Goal: Communication & Community: Answer question/provide support

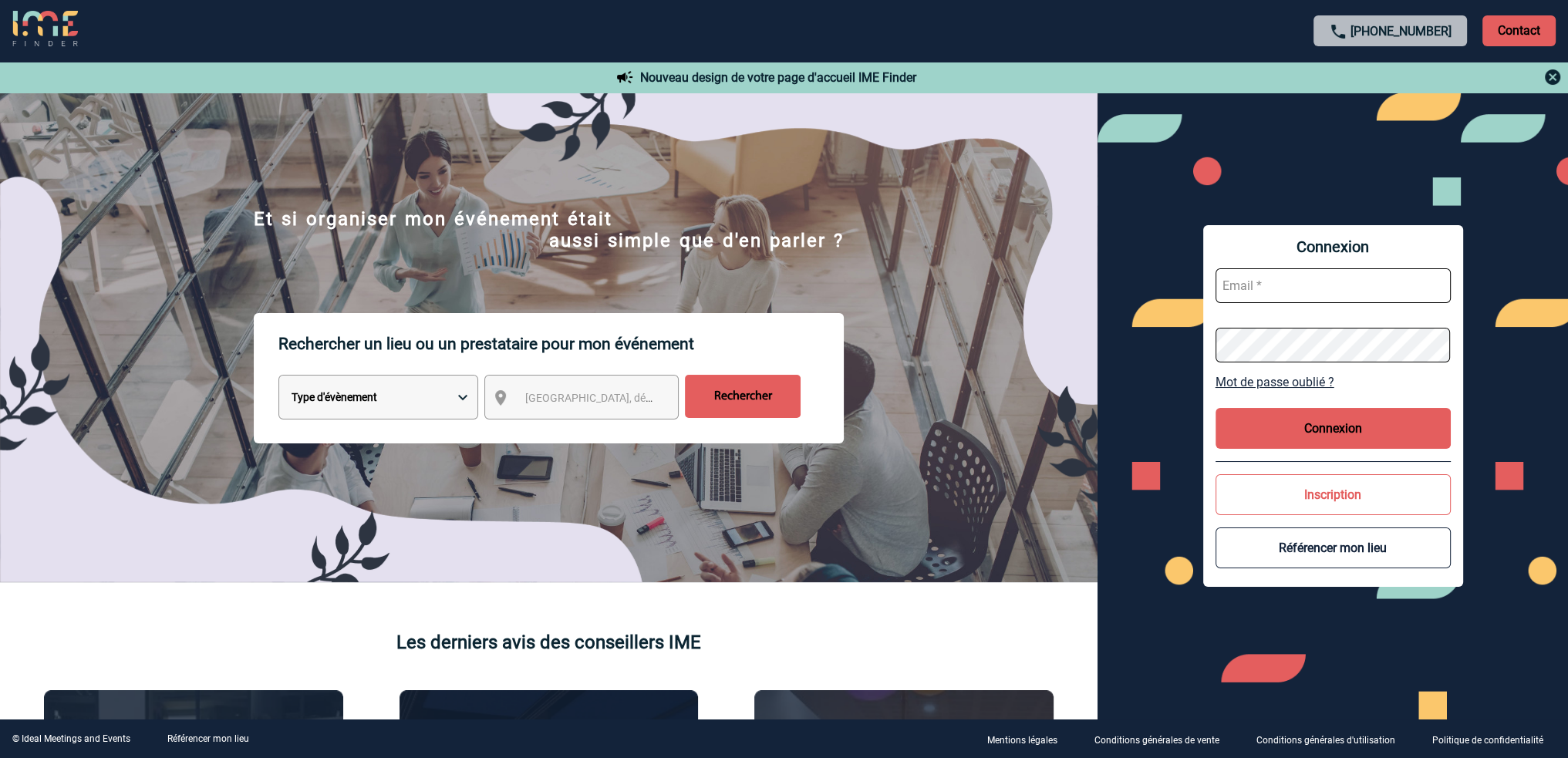
click at [1252, 280] on input "text" at bounding box center [1333, 285] width 235 height 34
type input "patricia.fontaine@capgemini.com"
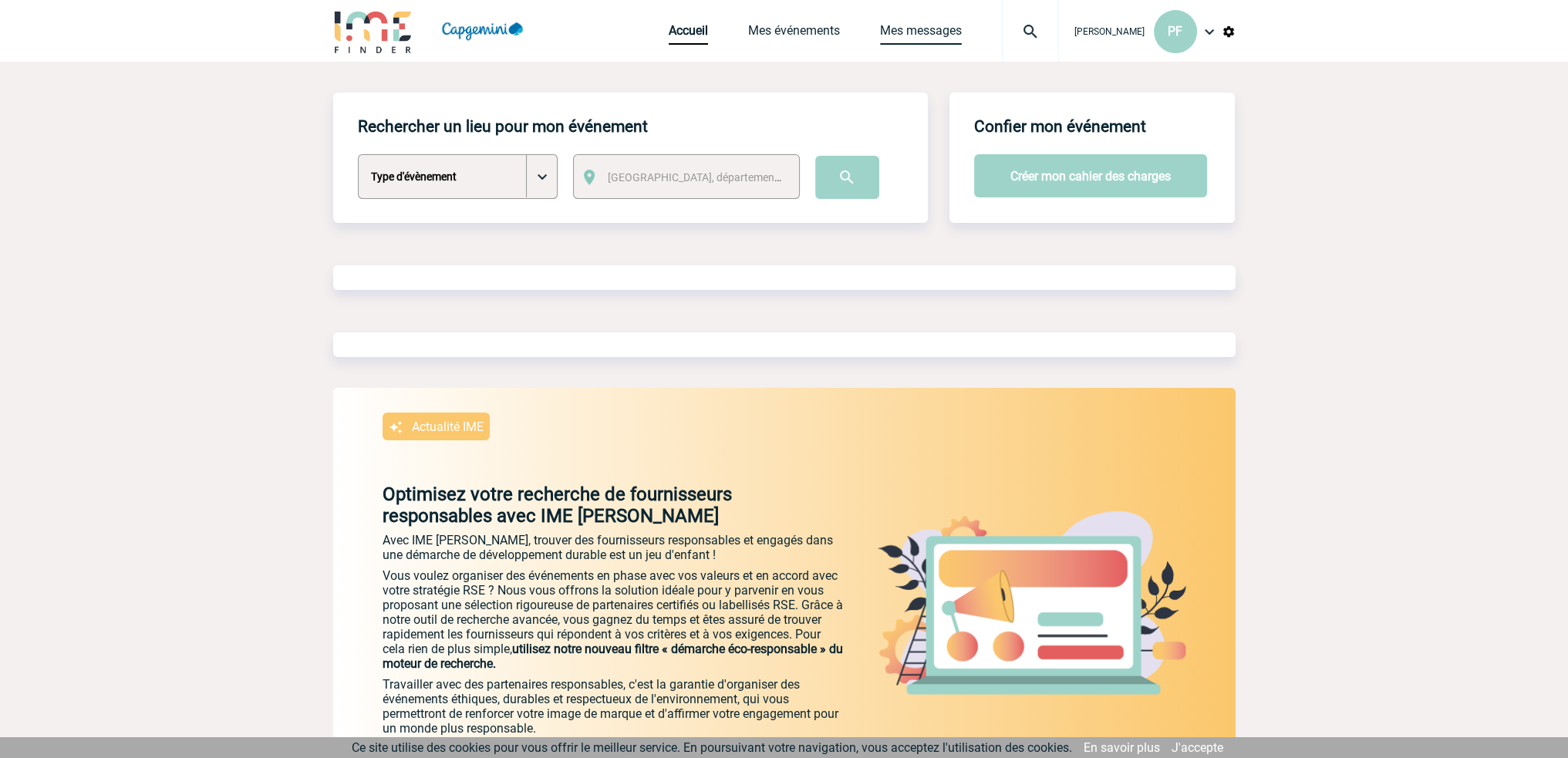
click at [923, 34] on link "Mes messages" at bounding box center [921, 34] width 81 height 22
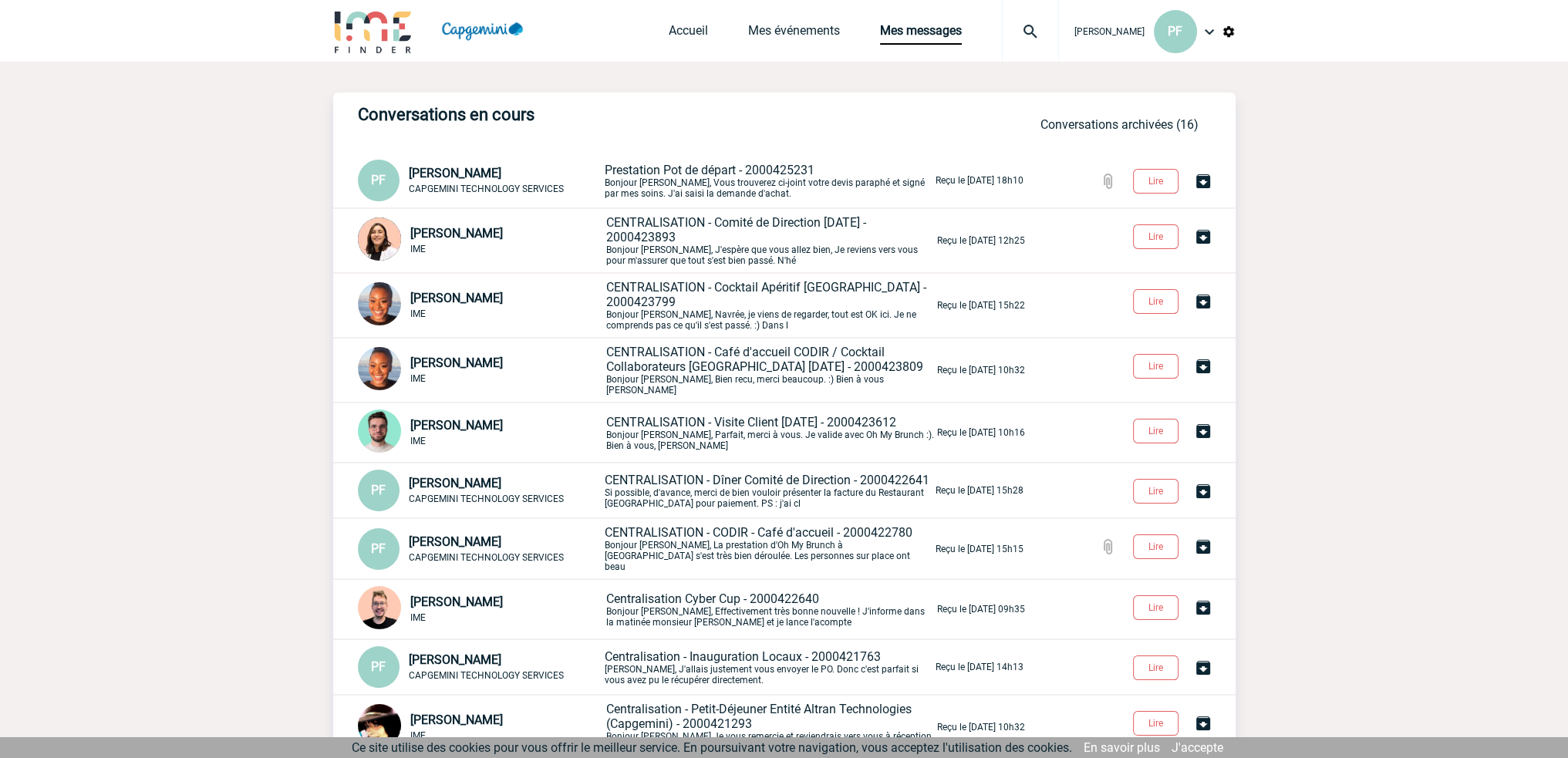
click at [662, 178] on p "Prestation Pot de départ - 2000425231 Bonjour Benjamin, Vous trouverez ci-joint…" at bounding box center [769, 180] width 328 height 36
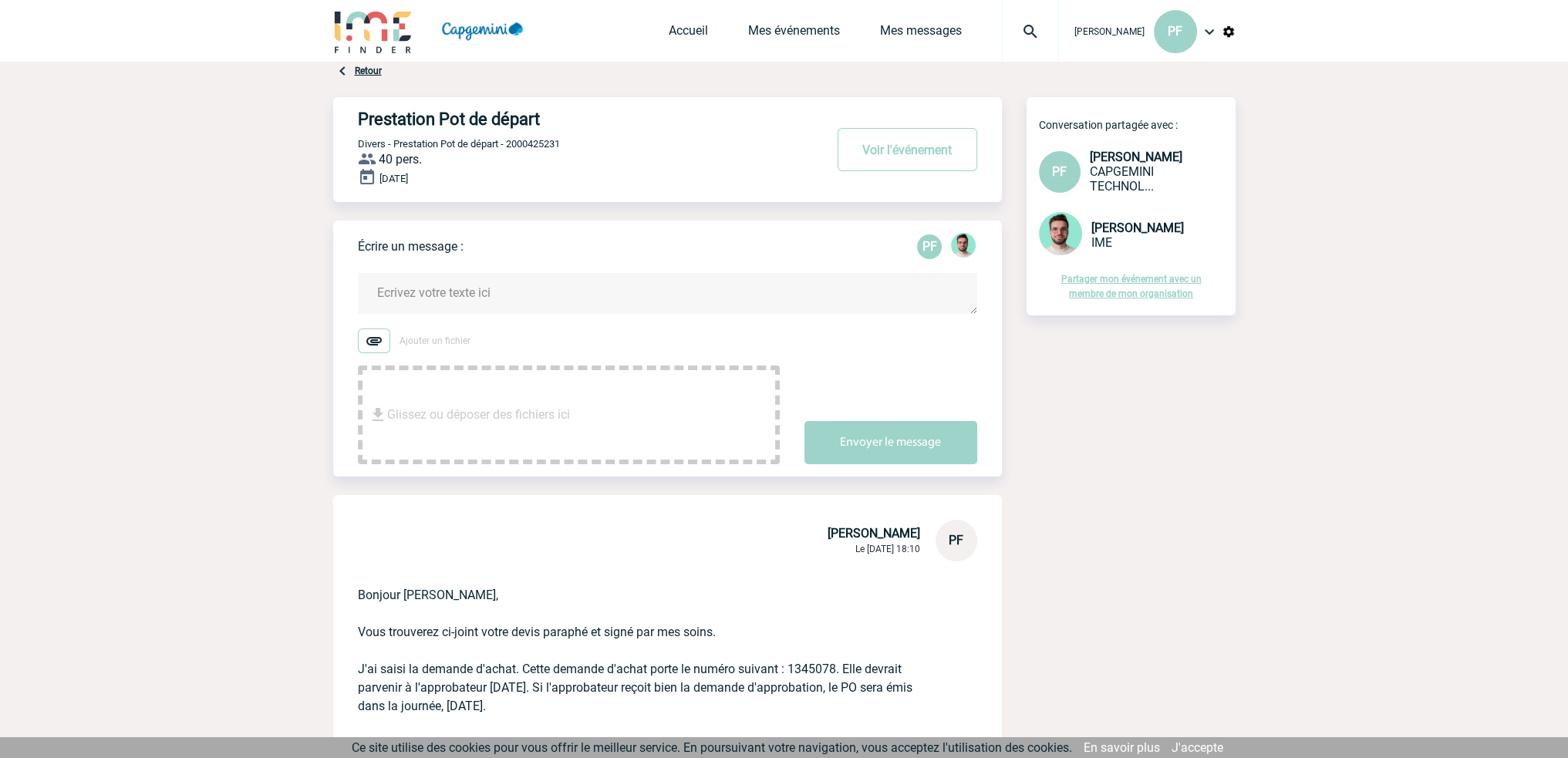
click at [583, 287] on textarea at bounding box center [667, 293] width 619 height 41
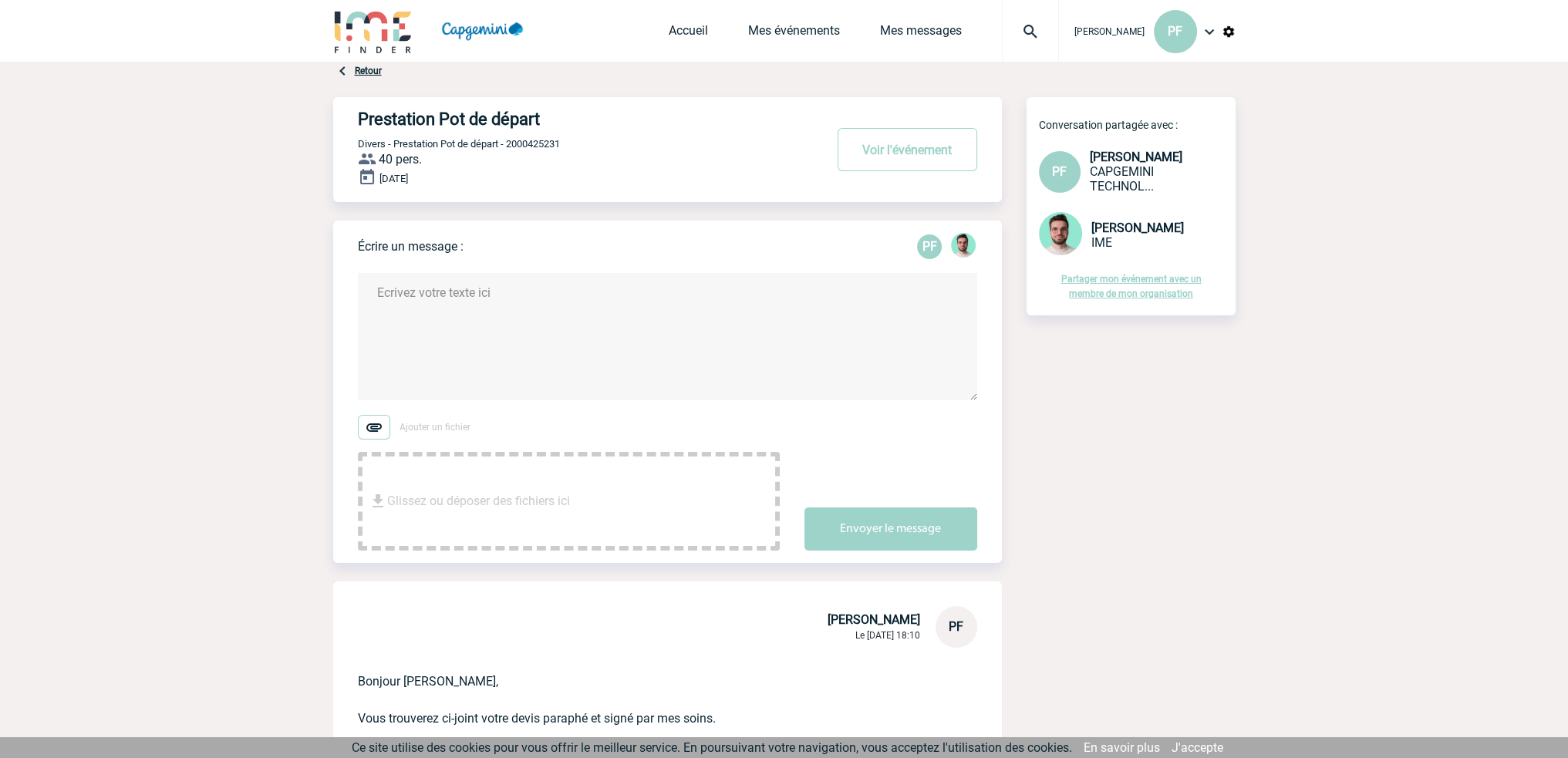
type textarea "b"
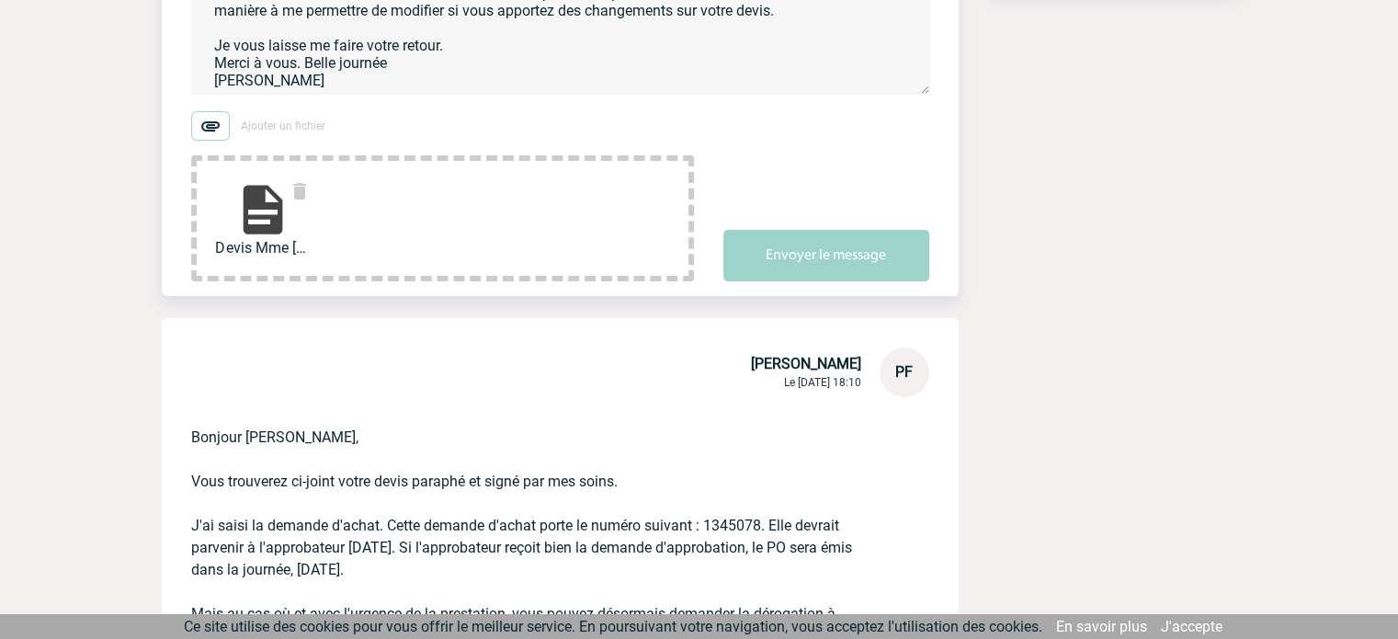
scroll to position [612, 0]
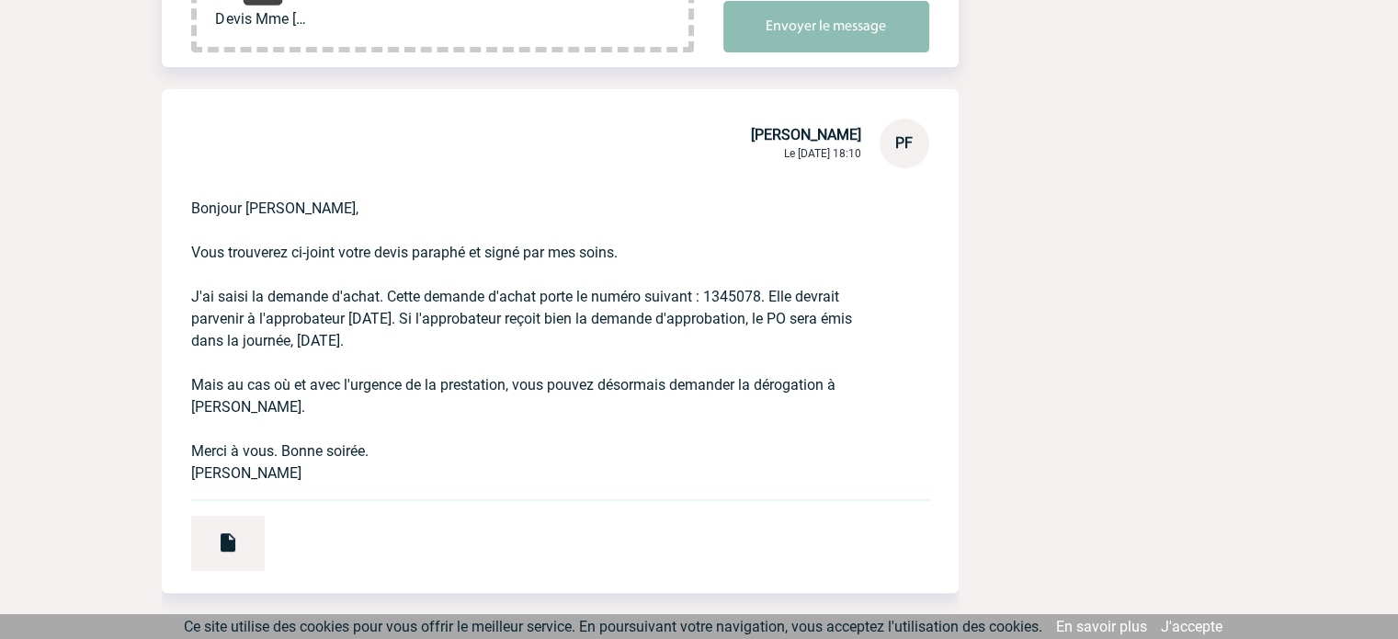
type textarea "Bonjour [PERSON_NAME], Le Restaurant [PERSON_NAME] a renvoyé un devis [DATE] so…"
click at [811, 37] on button "Envoyer le message" at bounding box center [826, 26] width 206 height 51
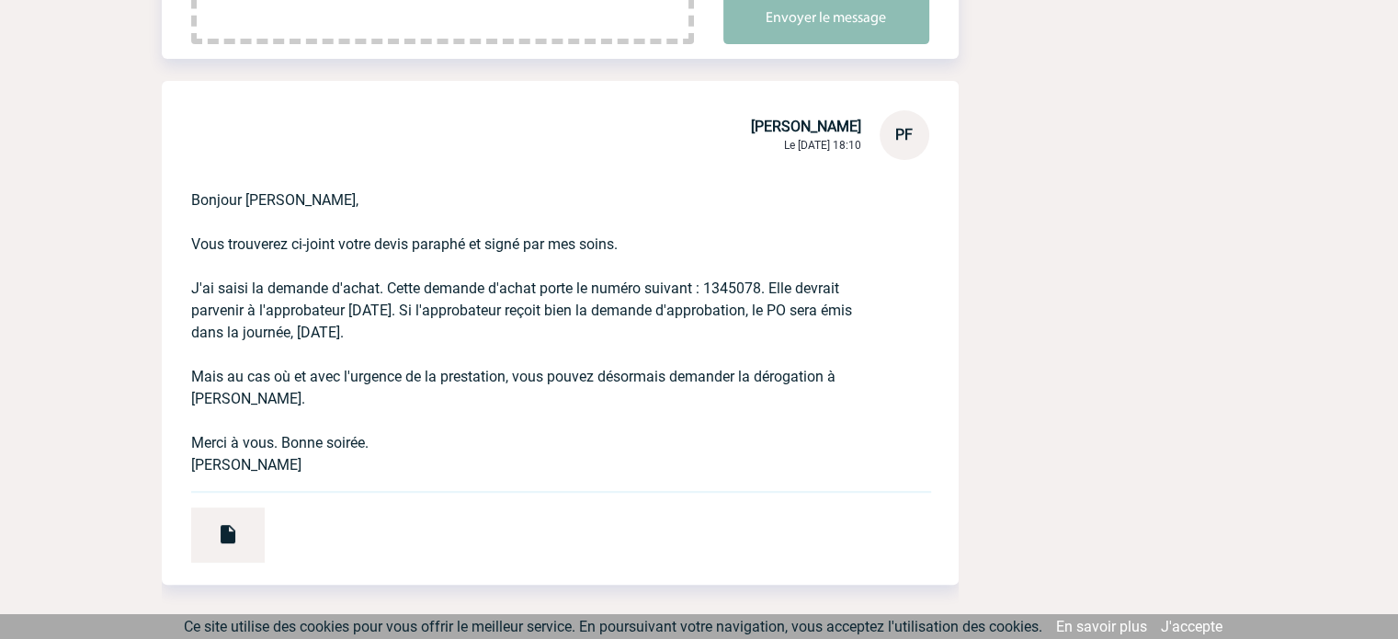
scroll to position [0, 0]
